Goal: Task Accomplishment & Management: Manage account settings

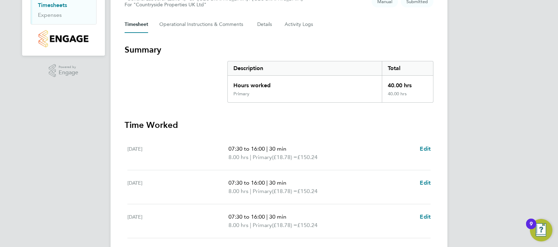
scroll to position [259, 0]
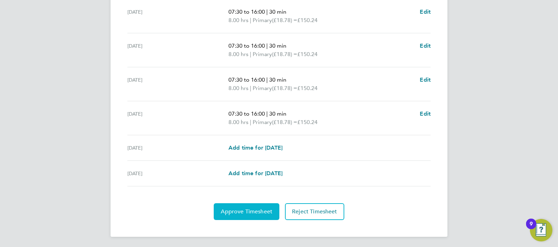
click at [239, 211] on span "Approve Timesheet" at bounding box center [247, 211] width 52 height 7
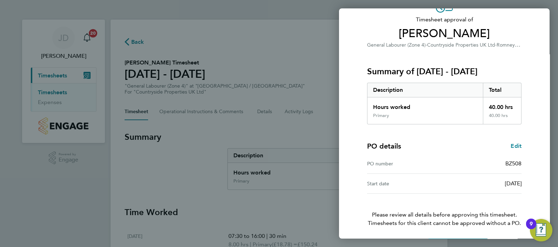
scroll to position [68, 0]
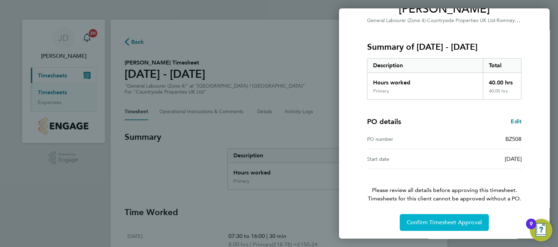
click at [444, 222] on span "Confirm Timesheet Approval" at bounding box center [444, 222] width 75 height 7
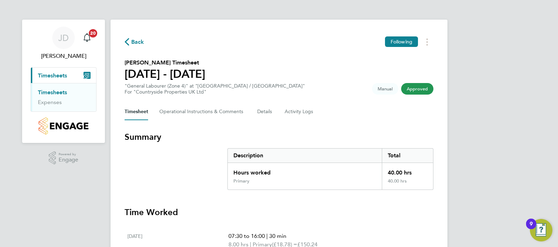
drag, startPoint x: 52, startPoint y: 93, endPoint x: 109, endPoint y: 106, distance: 58.7
click at [53, 93] on link "Timesheets" at bounding box center [52, 92] width 29 height 7
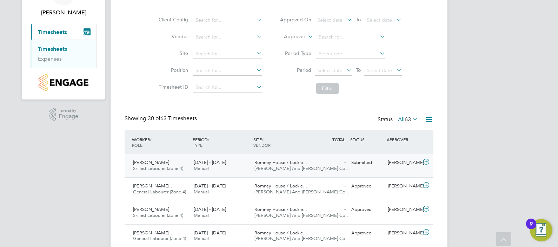
click at [157, 162] on span "[PERSON_NAME]" at bounding box center [151, 163] width 36 height 6
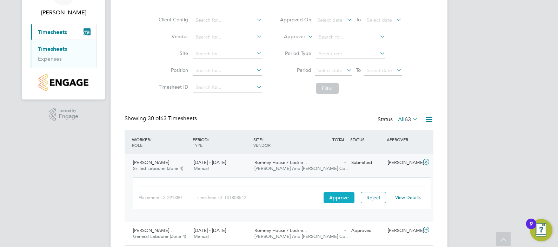
click at [331, 199] on button "Approve" at bounding box center [339, 197] width 31 height 11
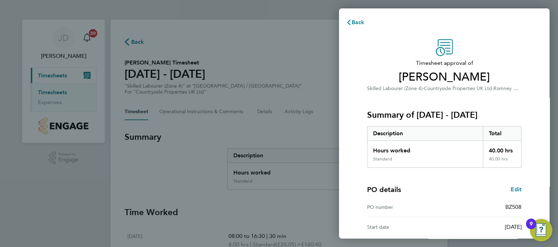
scroll to position [68, 0]
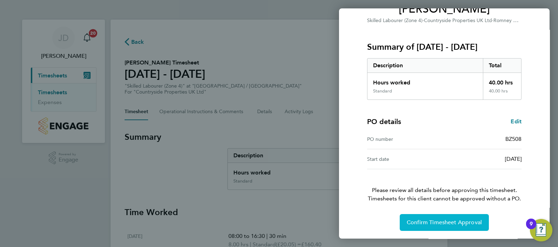
click at [430, 224] on span "Confirm Timesheet Approval" at bounding box center [444, 222] width 75 height 7
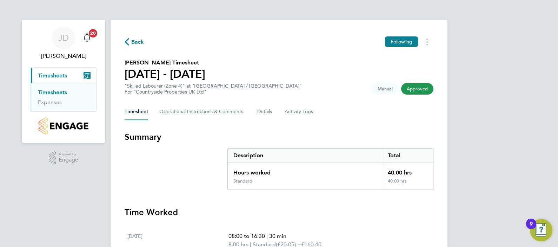
click at [54, 96] on li "Timesheets" at bounding box center [64, 94] width 53 height 10
click at [52, 81] on button "Current page: Timesheets" at bounding box center [63, 75] width 65 height 15
click at [60, 71] on button "Current page: Timesheets" at bounding box center [63, 75] width 65 height 15
click at [58, 77] on span "Timesheets" at bounding box center [52, 75] width 29 height 7
click at [79, 75] on button "Current page: Timesheets" at bounding box center [63, 75] width 65 height 15
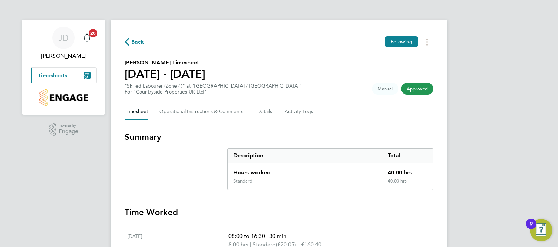
click at [80, 81] on button "Current page: Timesheets" at bounding box center [63, 75] width 65 height 15
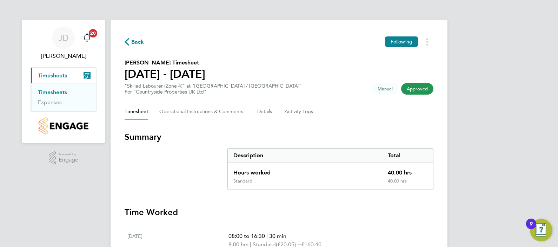
click at [61, 95] on link "Timesheets" at bounding box center [52, 92] width 29 height 7
